Goal: Find specific page/section: Find specific page/section

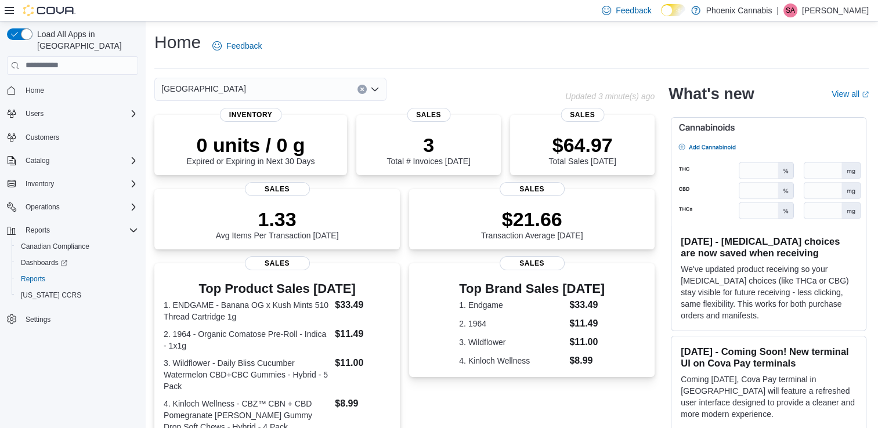
click at [309, 84] on div "[GEOGRAPHIC_DATA]" at bounding box center [270, 89] width 232 height 23
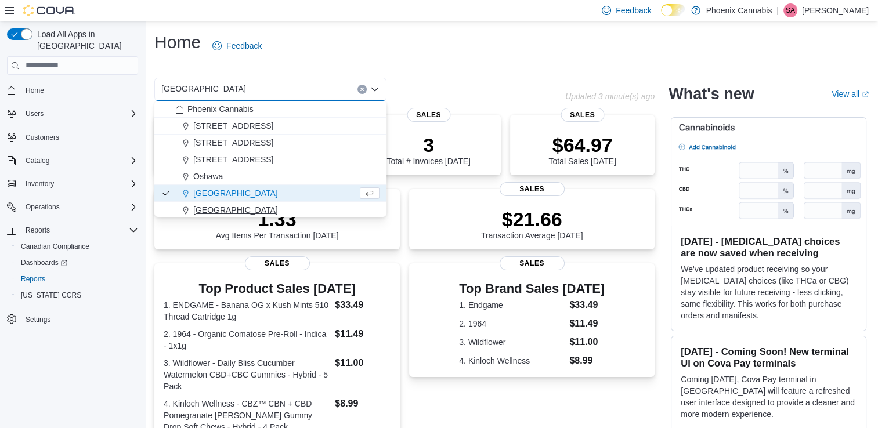
click at [248, 204] on div "Waterloo" at bounding box center [277, 210] width 204 height 12
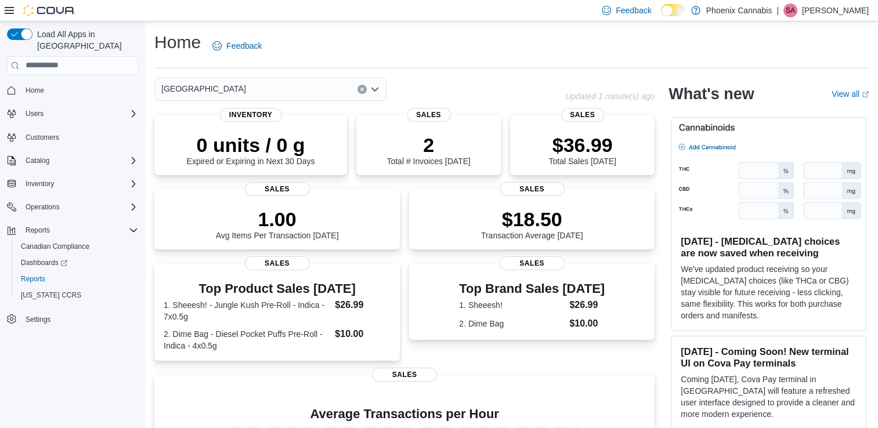
click at [309, 83] on div "Waterloo" at bounding box center [270, 89] width 232 height 23
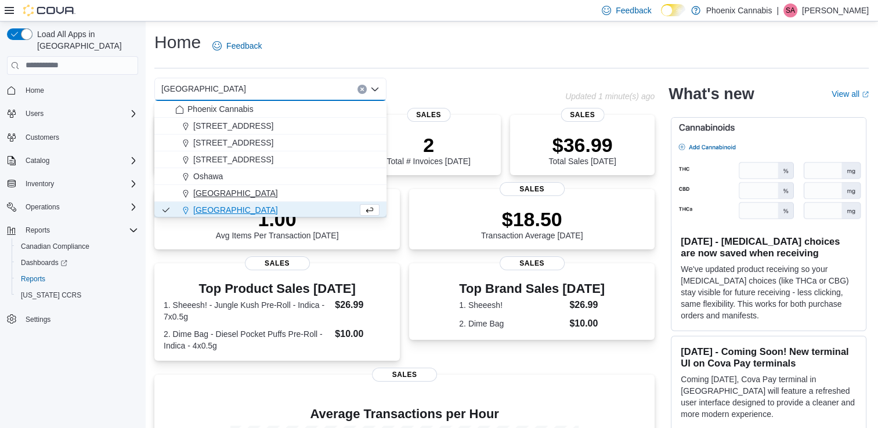
click at [212, 195] on span "[GEOGRAPHIC_DATA]" at bounding box center [235, 193] width 85 height 12
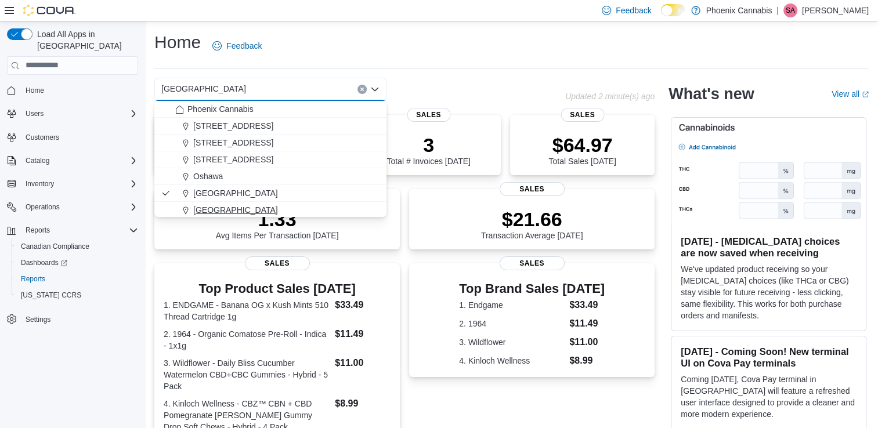
click at [231, 208] on div "Waterloo" at bounding box center [277, 210] width 204 height 12
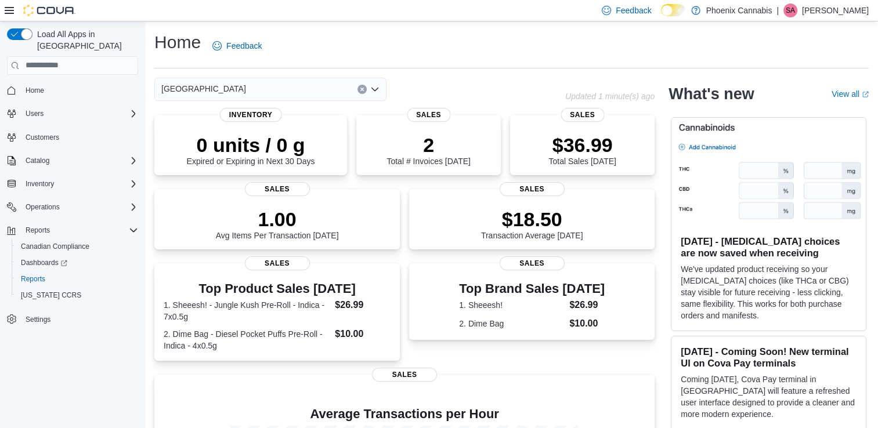
click at [314, 89] on div "Waterloo Combo box. Selected. Waterloo. Press Backspace to delete Waterloo. Com…" at bounding box center [270, 89] width 232 height 23
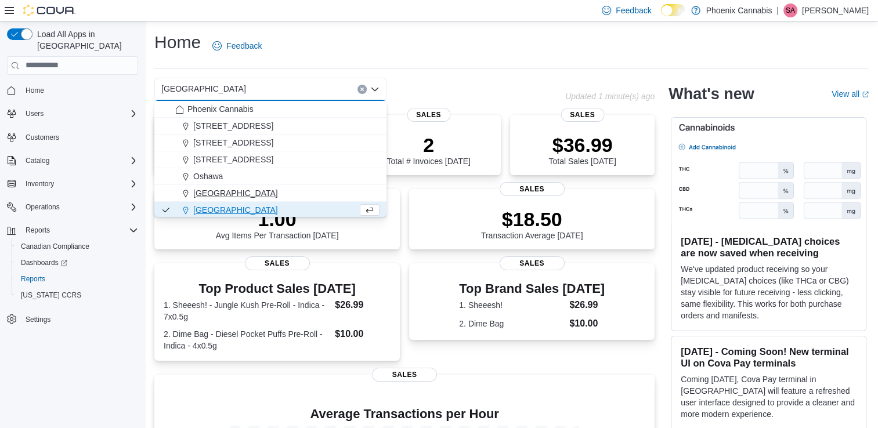
click at [265, 193] on span "[GEOGRAPHIC_DATA]" at bounding box center [235, 193] width 85 height 12
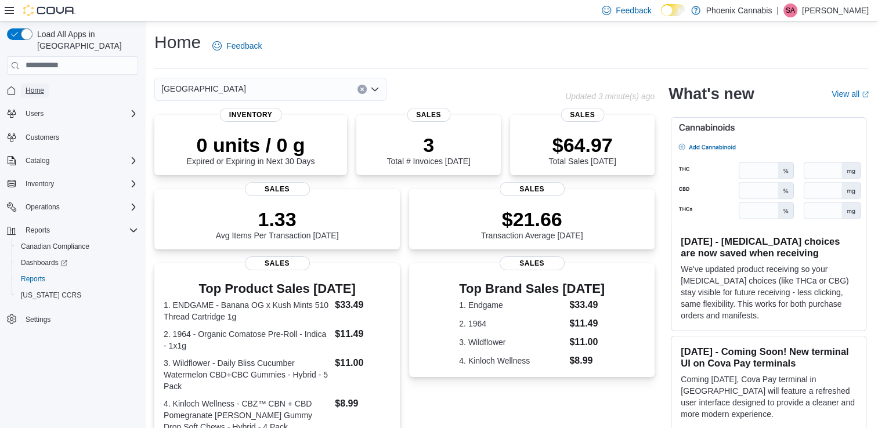
click at [31, 86] on span "Home" at bounding box center [35, 90] width 19 height 9
